Goal: Task Accomplishment & Management: Complete application form

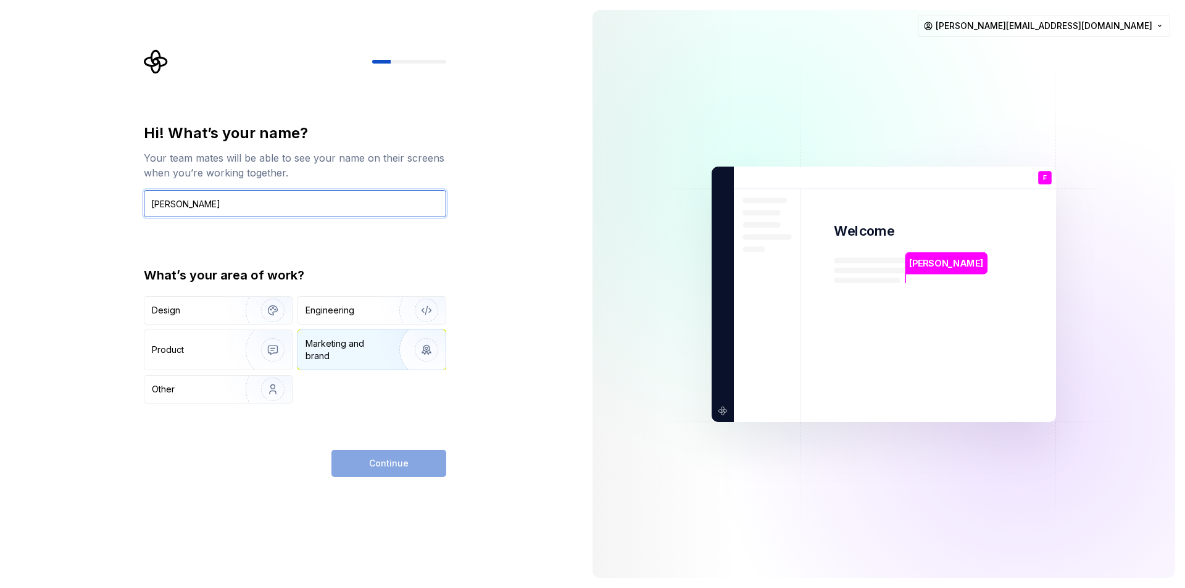
type input "[PERSON_NAME]"
click at [420, 354] on img "button" at bounding box center [418, 349] width 79 height 83
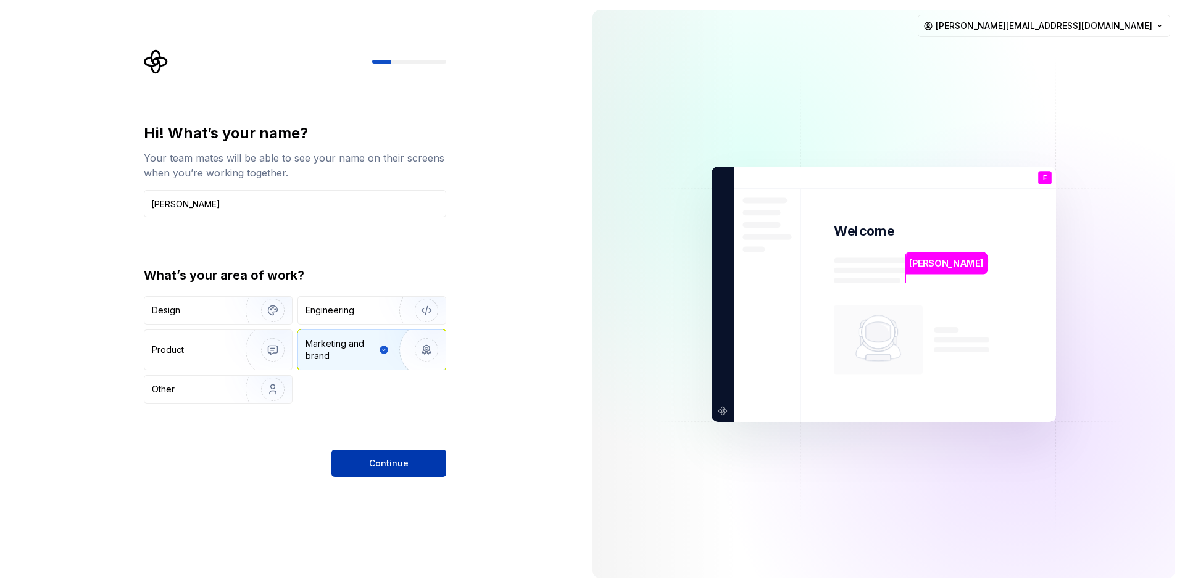
click at [408, 460] on button "Continue" at bounding box center [388, 463] width 115 height 27
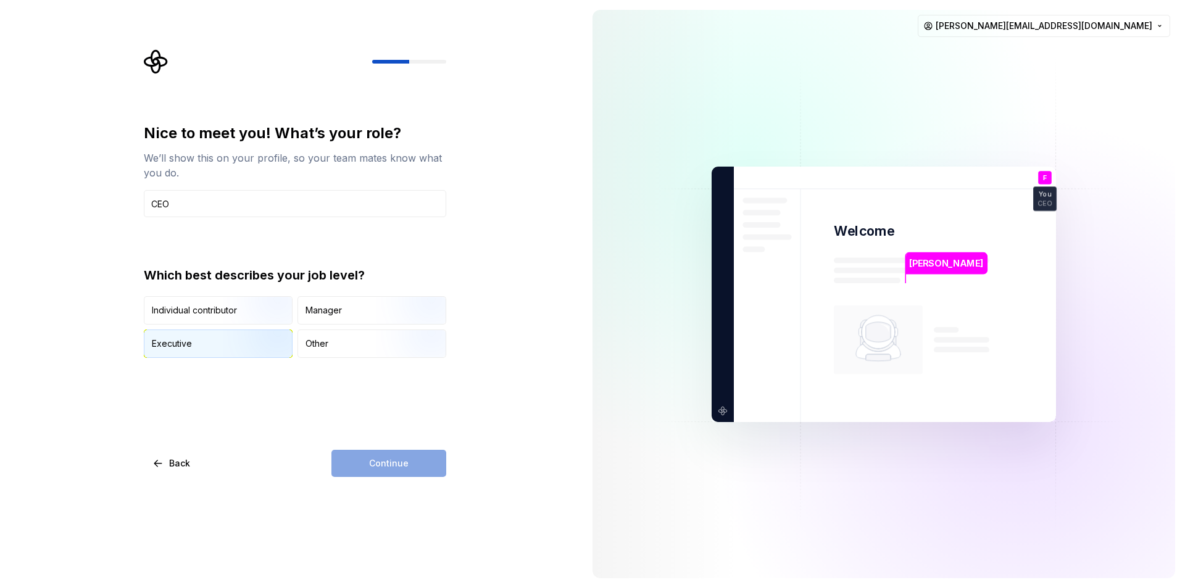
type input "CEO"
click at [247, 349] on img "button" at bounding box center [262, 359] width 79 height 83
click at [379, 468] on span "Continue" at bounding box center [388, 463] width 39 height 12
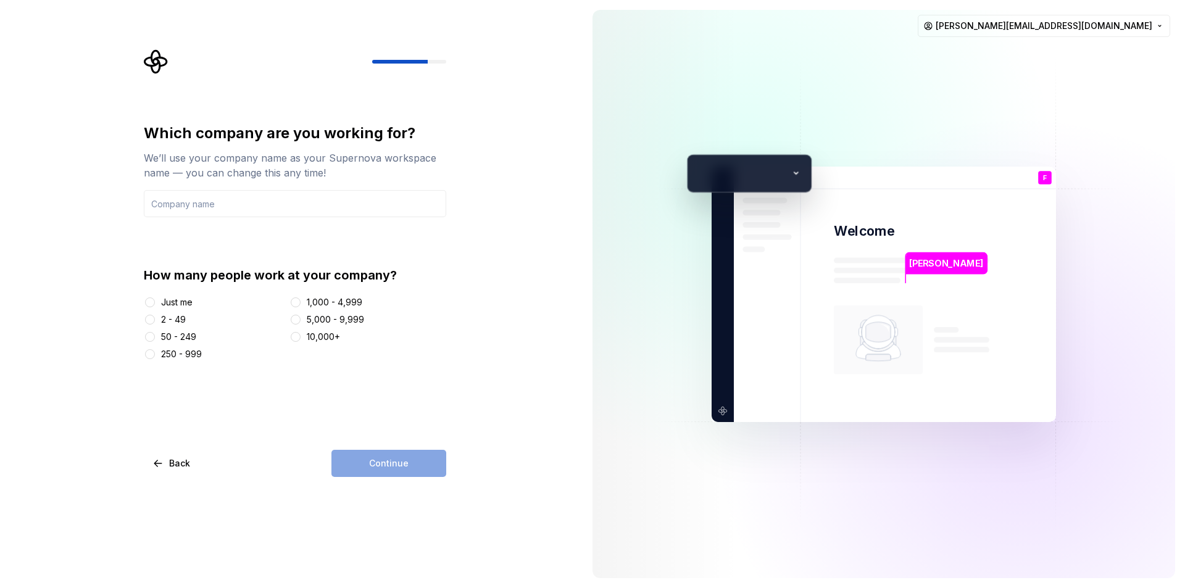
click at [160, 320] on div "2 - 49" at bounding box center [214, 319] width 141 height 12
click at [154, 317] on button "2 - 49" at bounding box center [150, 320] width 10 height 10
click at [199, 209] on input "text" at bounding box center [295, 203] width 302 height 27
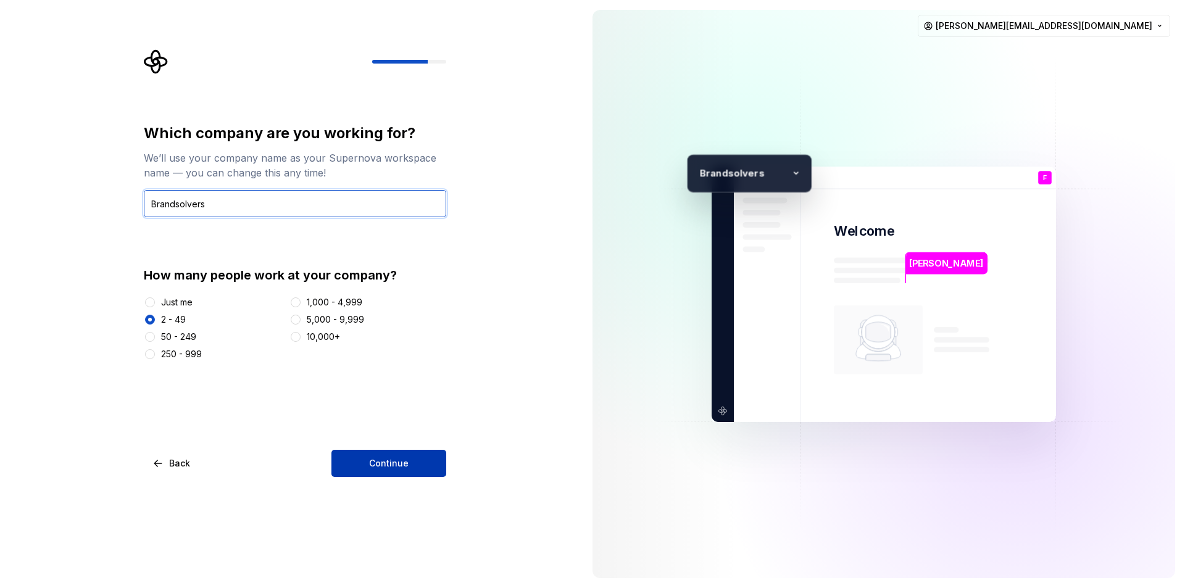
type input "Brandsolvers"
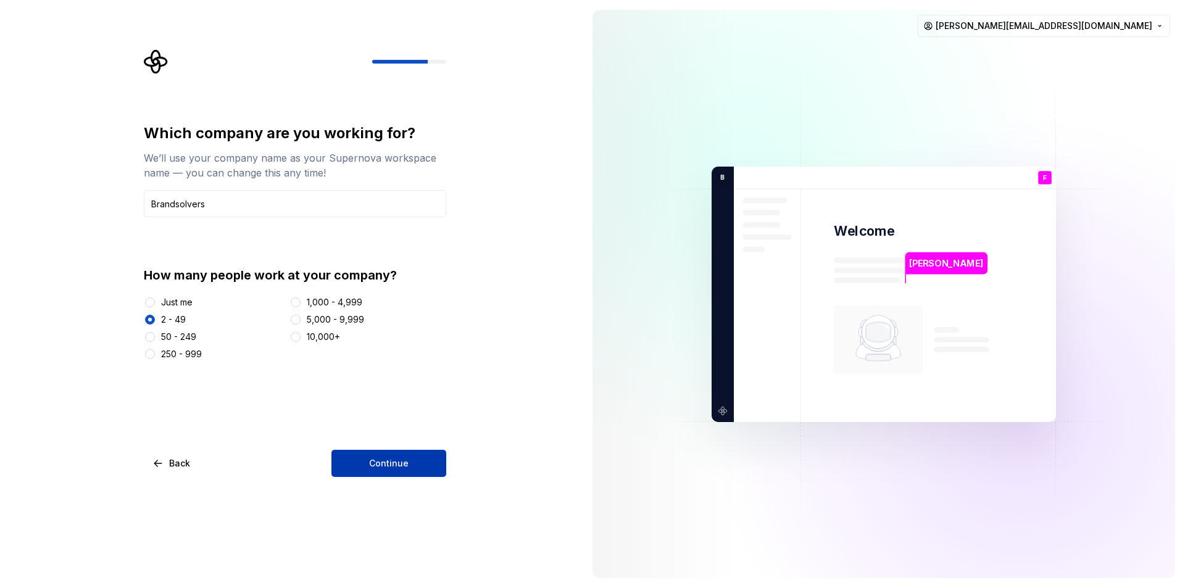
click at [359, 467] on button "Continue" at bounding box center [388, 463] width 115 height 27
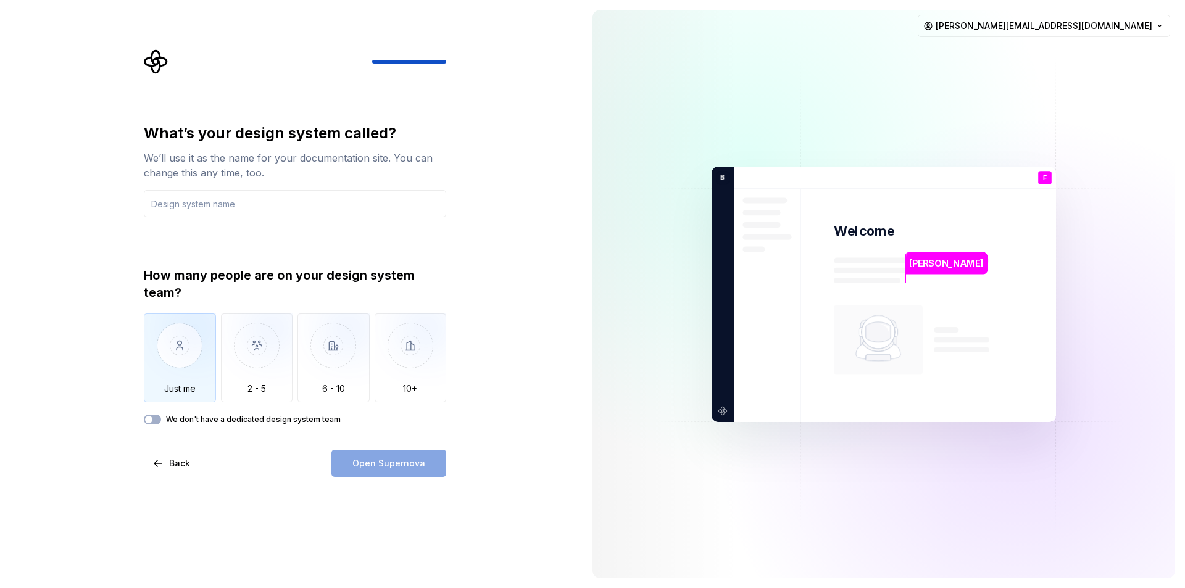
click at [183, 347] on img "button" at bounding box center [180, 354] width 72 height 83
click at [220, 199] on input "text" at bounding box center [295, 203] width 302 height 27
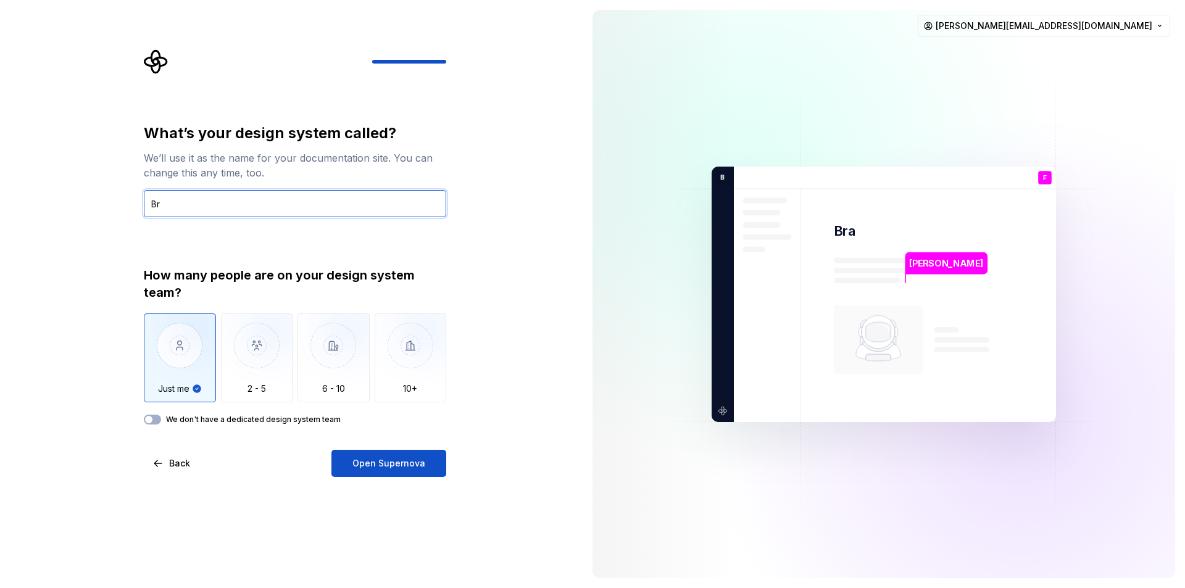
type input "B"
type input "Sistema da marca"
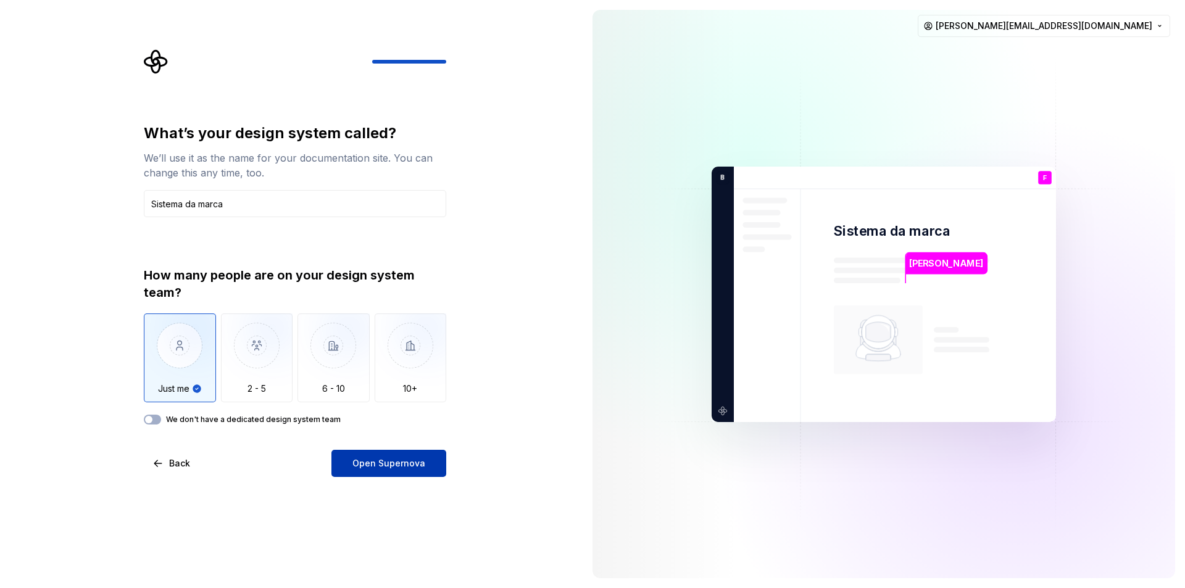
click at [431, 468] on button "Open Supernova" at bounding box center [388, 463] width 115 height 27
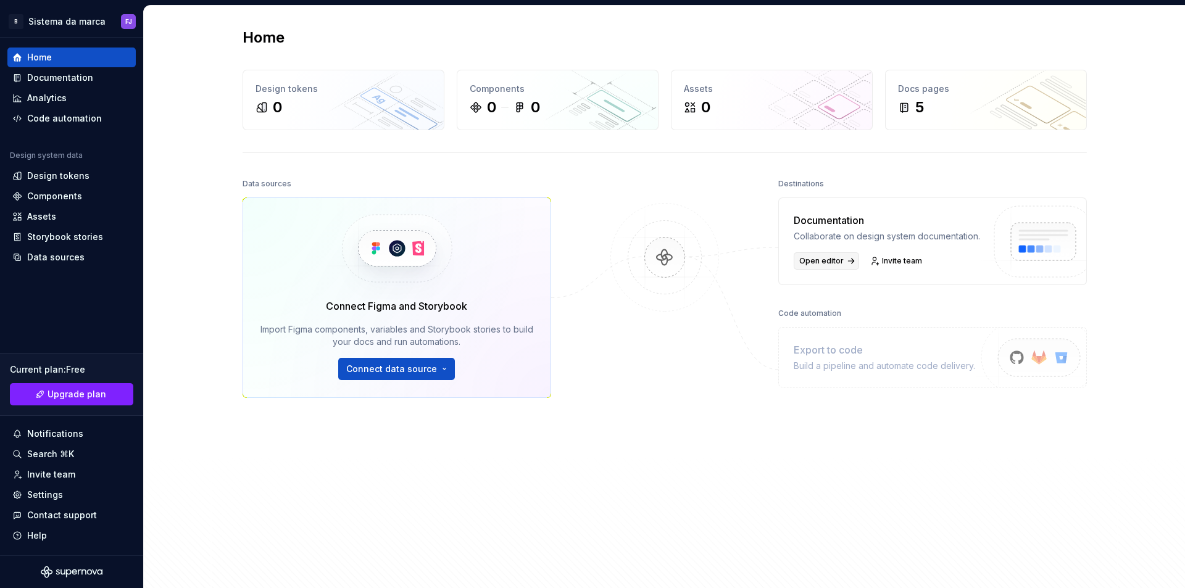
click at [839, 270] on link "Open editor" at bounding box center [825, 260] width 65 height 17
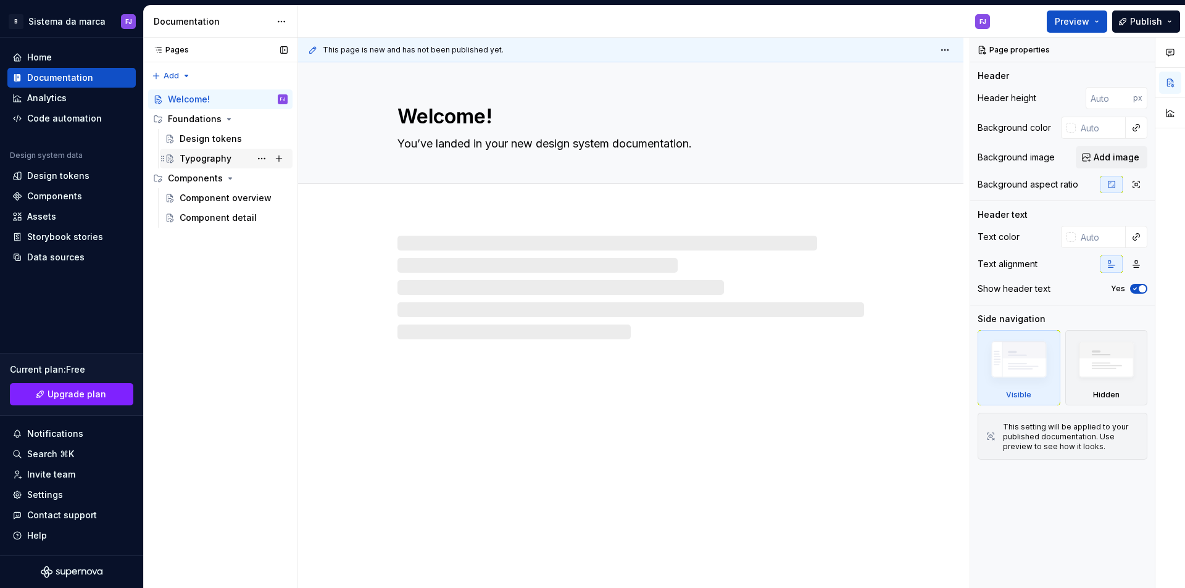
click at [220, 157] on div "Typography" at bounding box center [206, 158] width 52 height 12
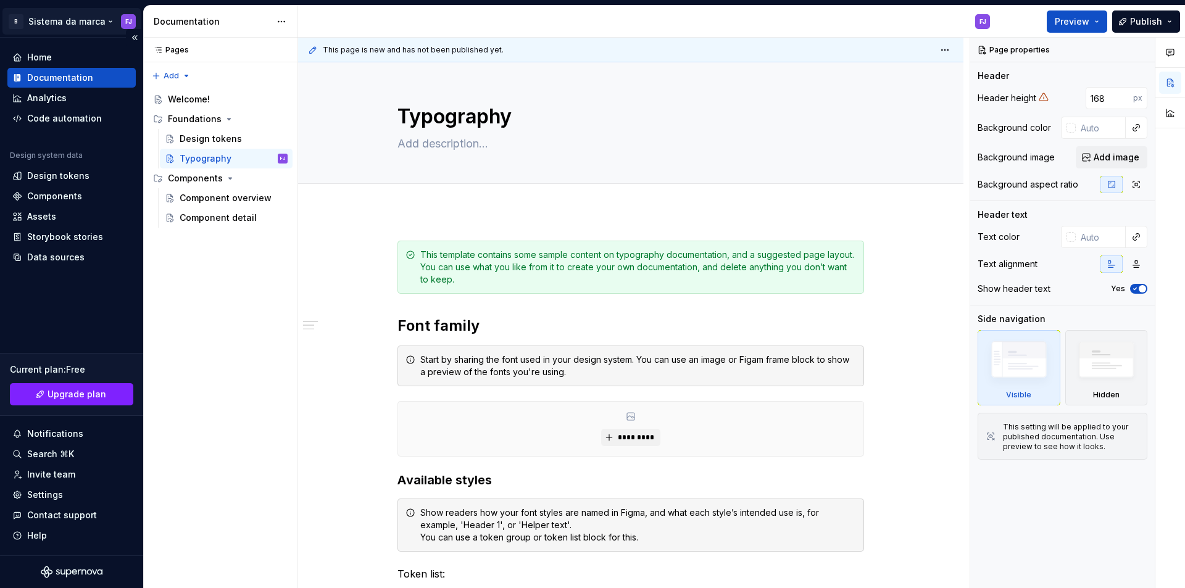
click at [22, 20] on html "B Sistema da [PERSON_NAME] Home Documentation Analytics Code automation Design …" at bounding box center [592, 294] width 1185 height 588
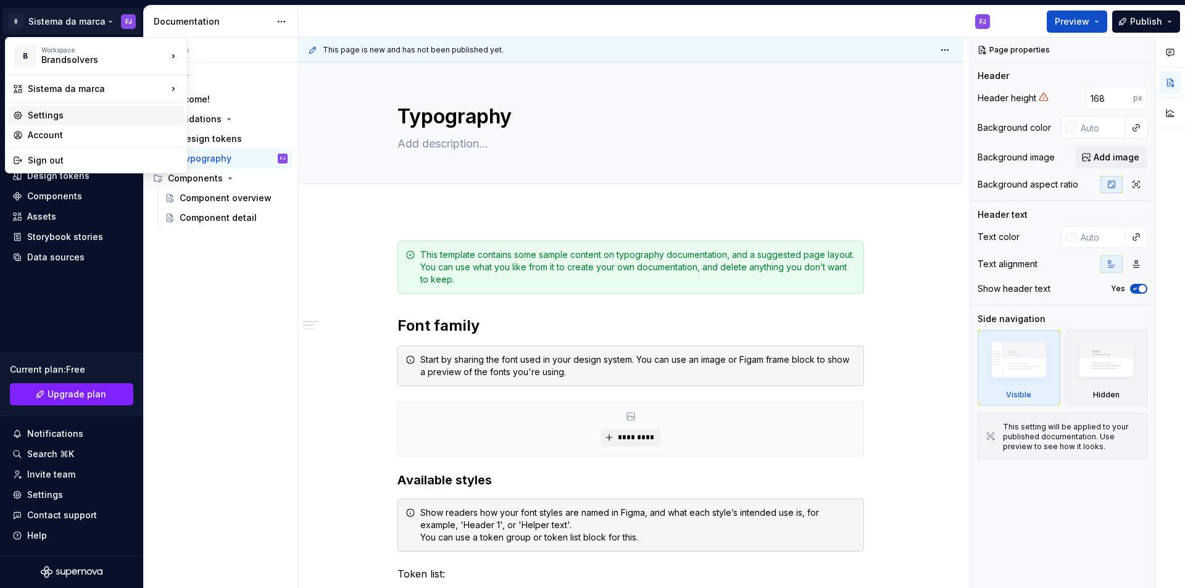
click at [88, 112] on div "Settings" at bounding box center [104, 115] width 152 height 12
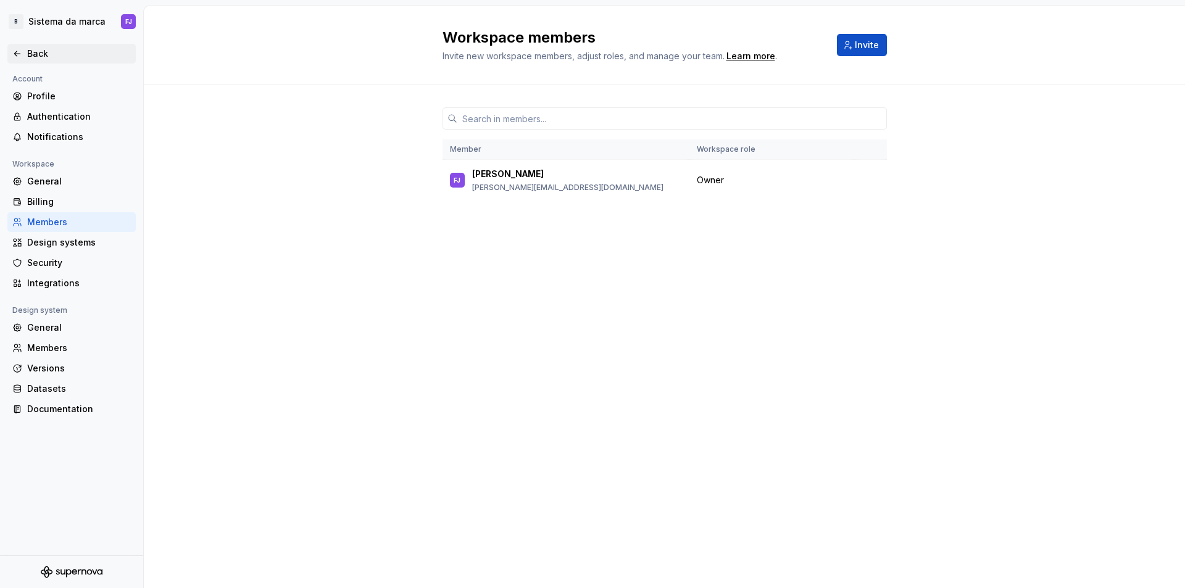
click at [52, 48] on div "Back" at bounding box center [79, 54] width 104 height 12
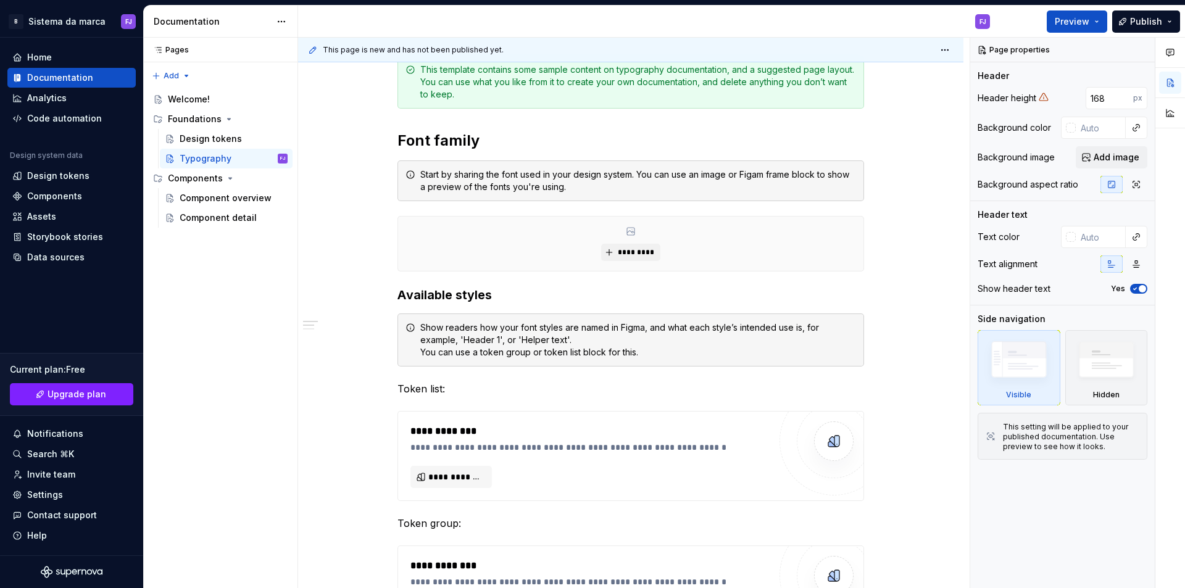
type textarea "*"
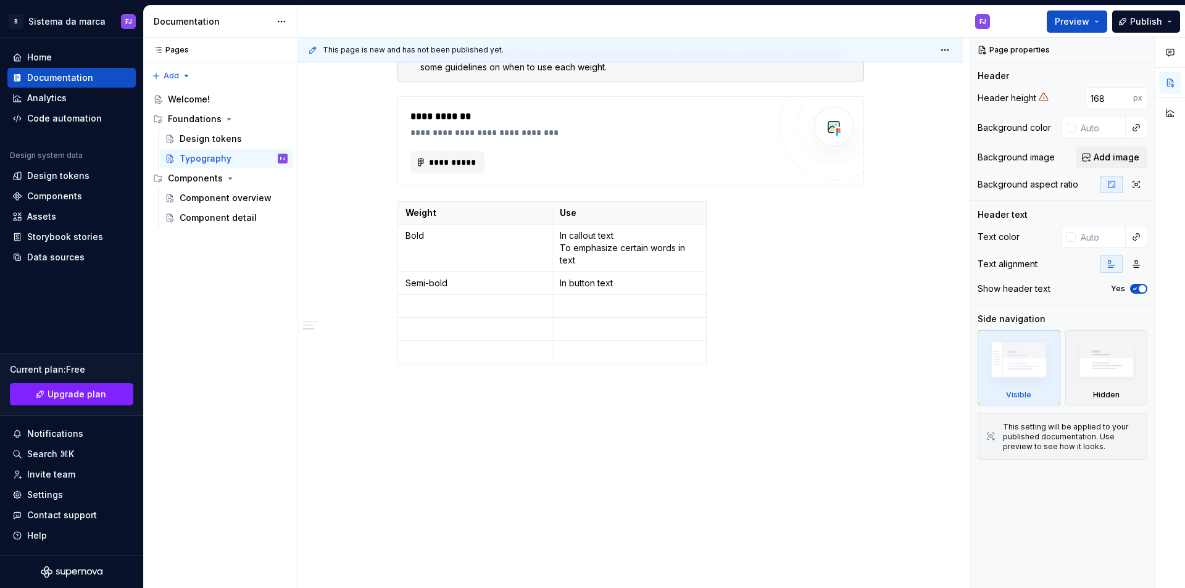
scroll to position [822, 0]
